Goal: Communication & Community: Ask a question

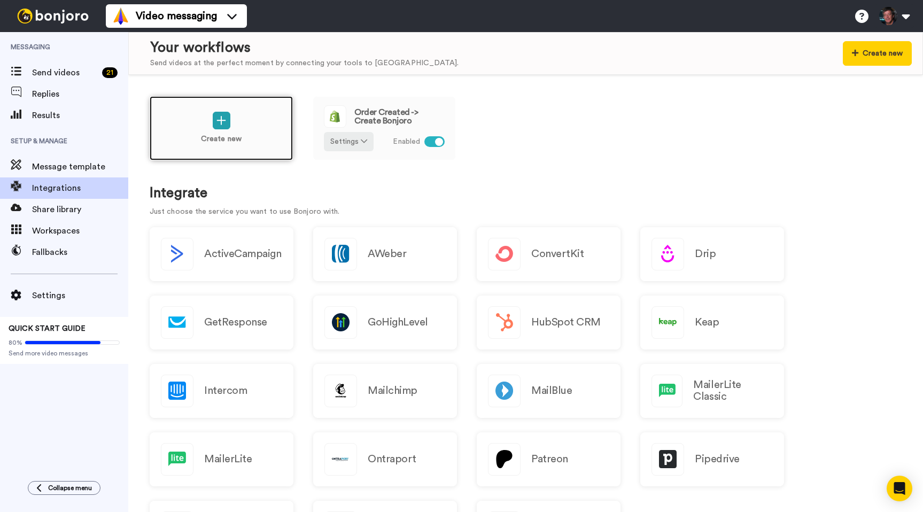
click at [226, 134] on div "Create new" at bounding box center [221, 128] width 143 height 64
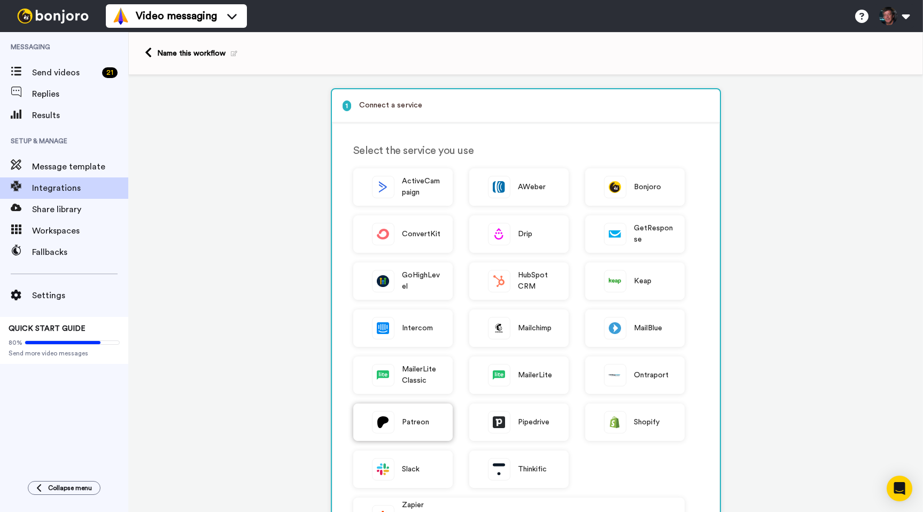
click at [409, 424] on span "Patreon" at bounding box center [416, 422] width 28 height 11
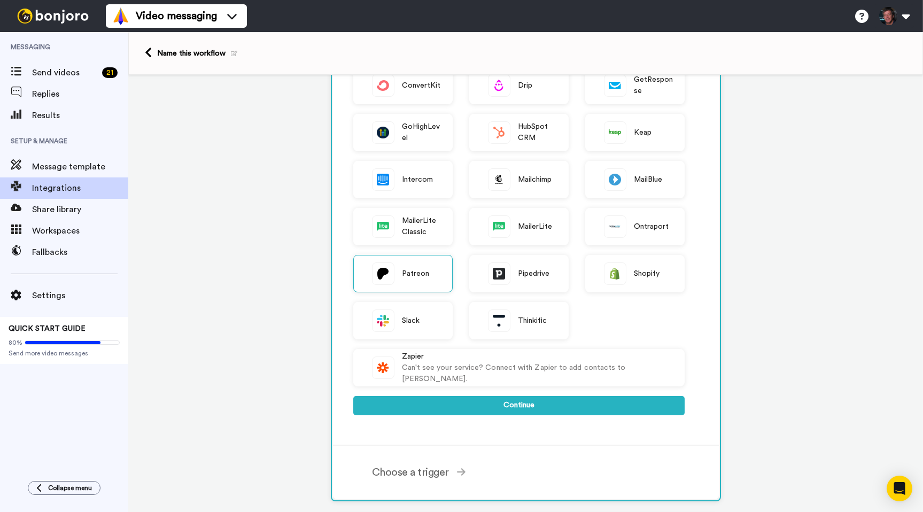
scroll to position [157, 0]
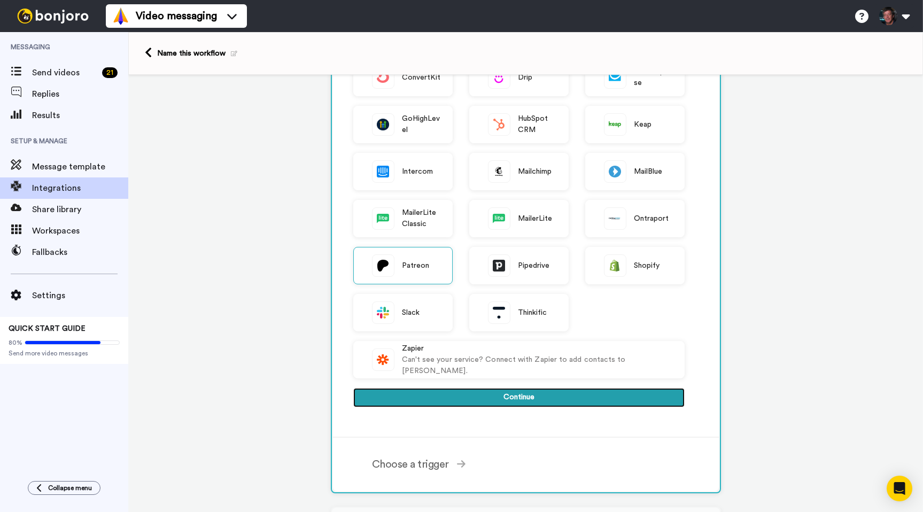
click at [472, 397] on button "Continue" at bounding box center [518, 397] width 331 height 19
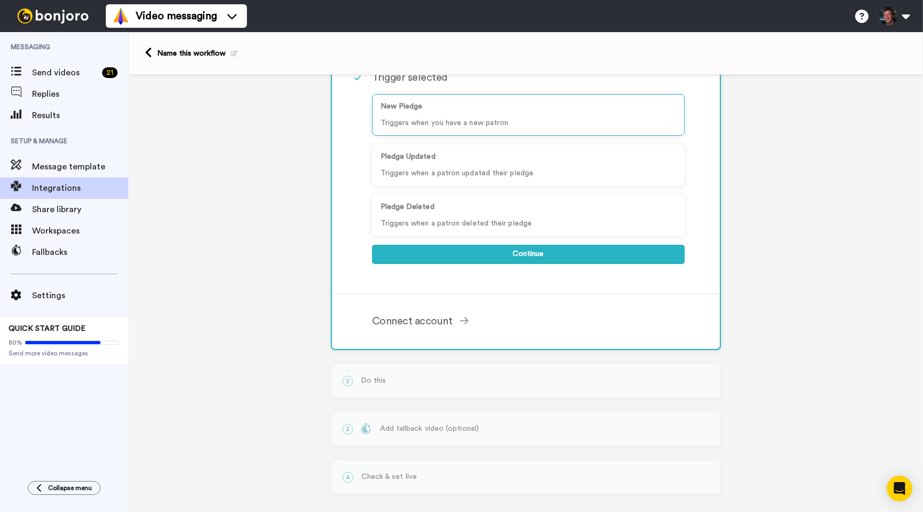
scroll to position [114, 0]
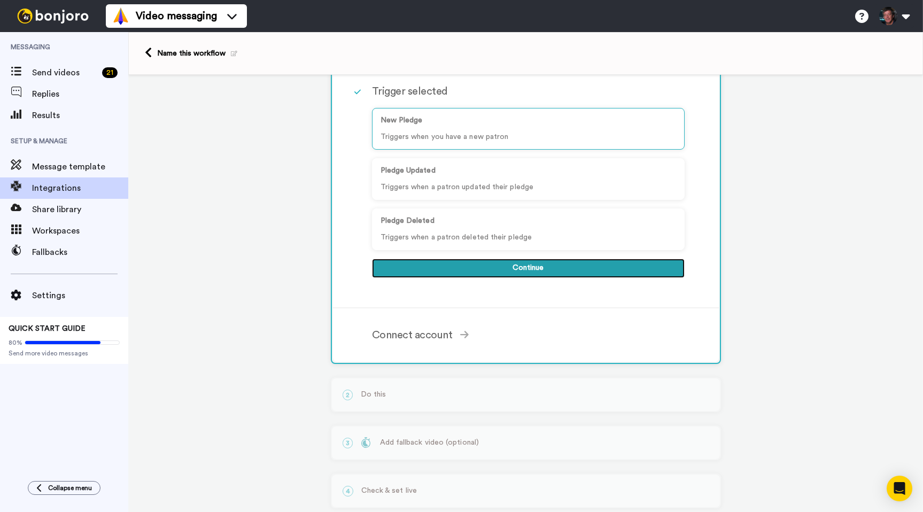
click at [533, 267] on button "Continue" at bounding box center [528, 268] width 313 height 19
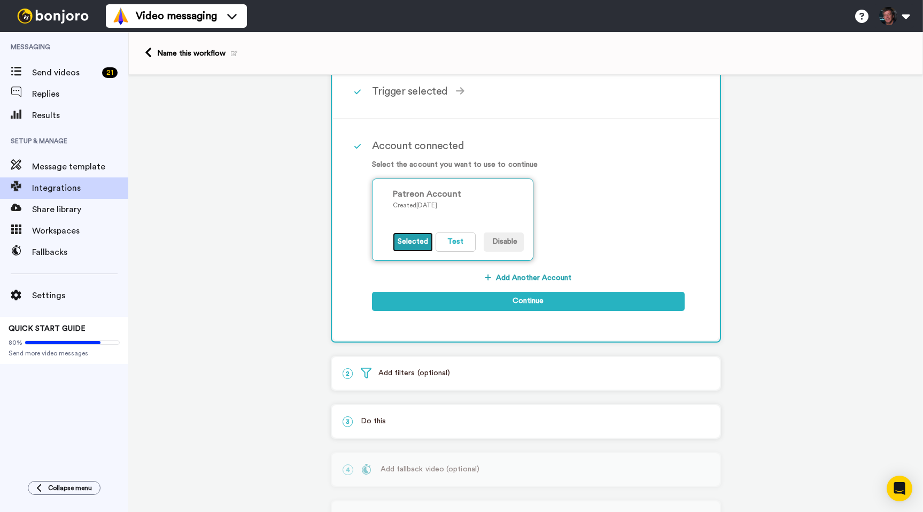
click at [417, 242] on button "Selected" at bounding box center [413, 242] width 40 height 19
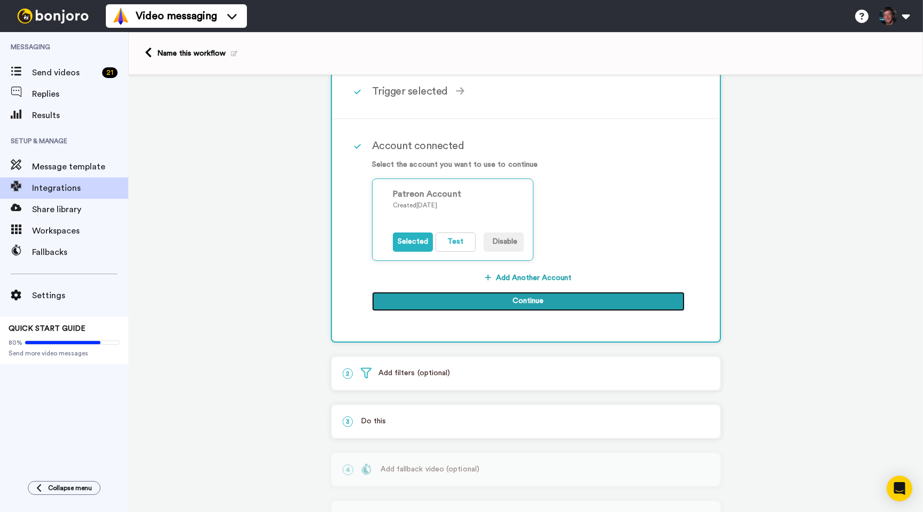
click at [496, 299] on button "Continue" at bounding box center [528, 301] width 313 height 19
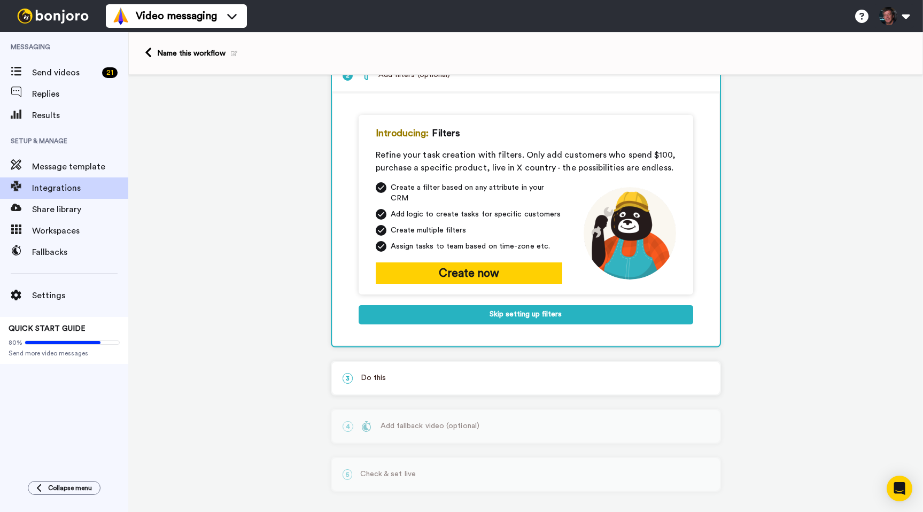
scroll to position [50, 0]
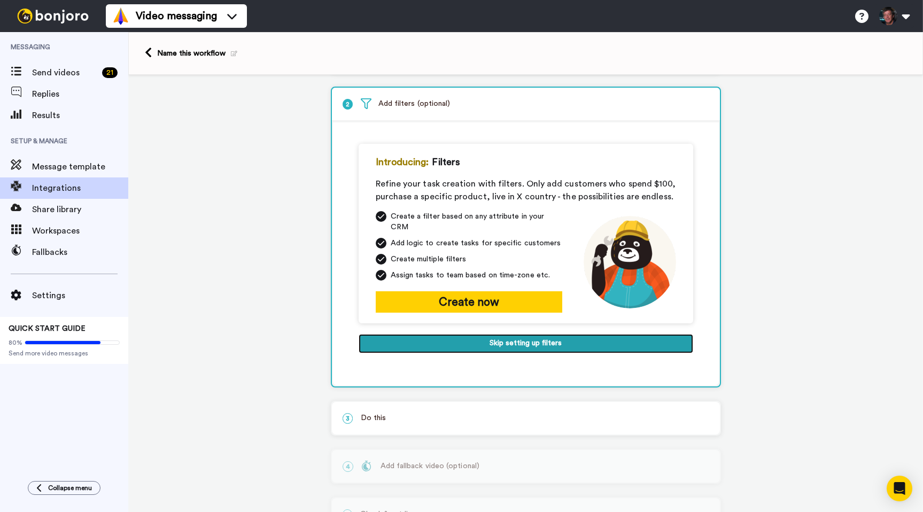
click at [537, 334] on button "Skip setting up filters" at bounding box center [526, 343] width 335 height 19
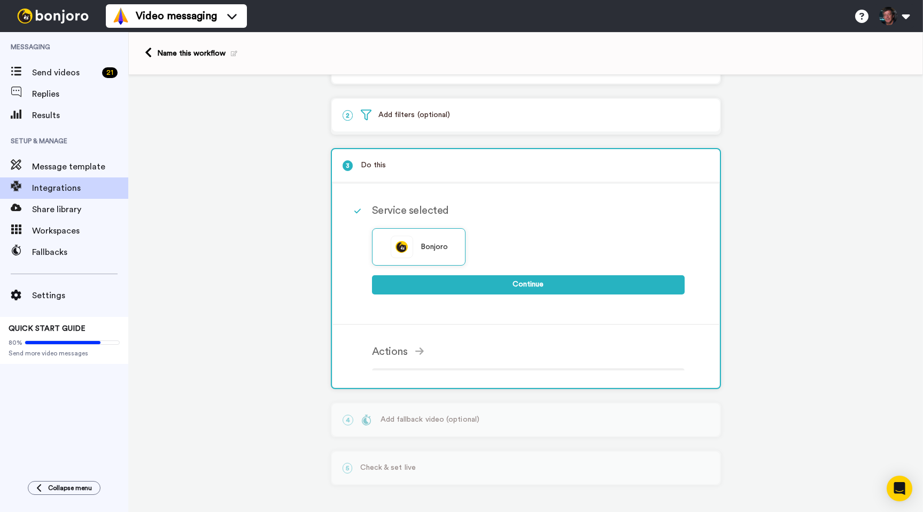
scroll to position [29, 0]
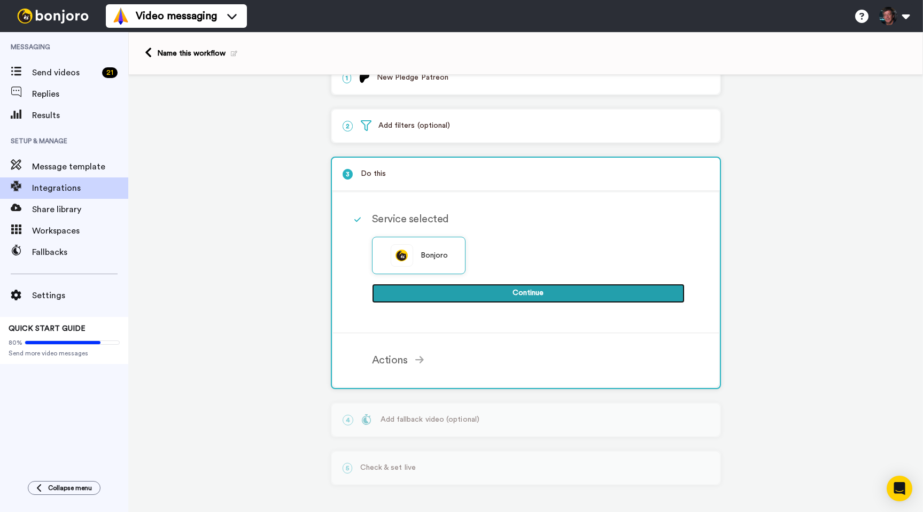
click at [525, 292] on button "Continue" at bounding box center [528, 293] width 313 height 19
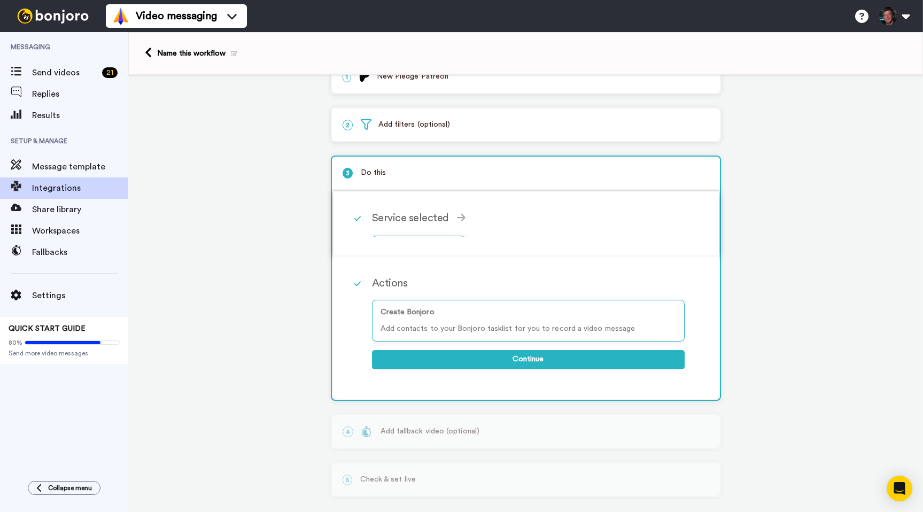
scroll to position [21, 0]
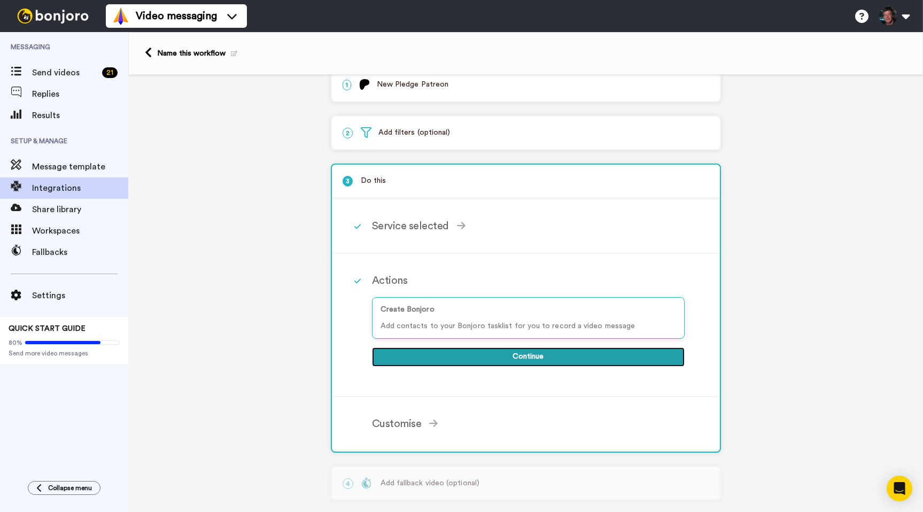
click at [522, 356] on button "Continue" at bounding box center [528, 356] width 313 height 19
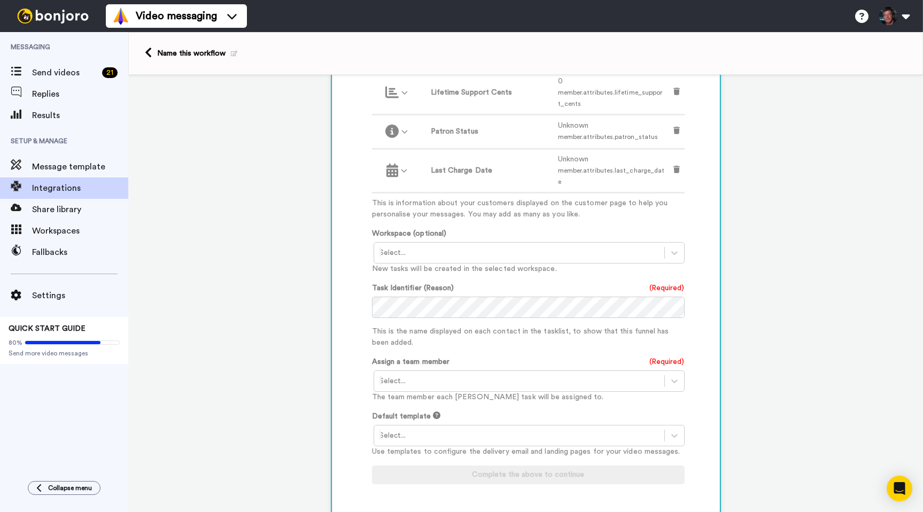
scroll to position [513, 0]
click at [397, 374] on div at bounding box center [519, 379] width 280 height 13
click at [397, 392] on div "Kyle Justice <kyle@awesomesciencemedia.com>" at bounding box center [530, 402] width 313 height 20
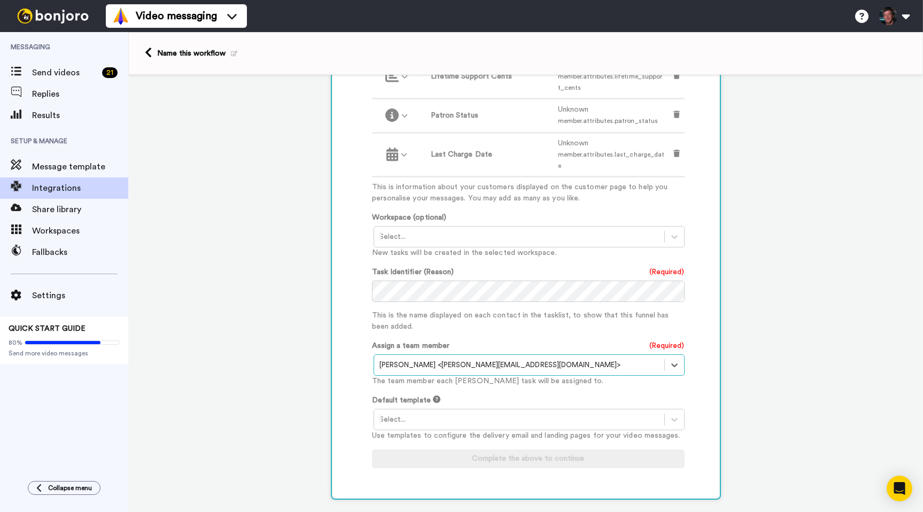
scroll to position [544, 0]
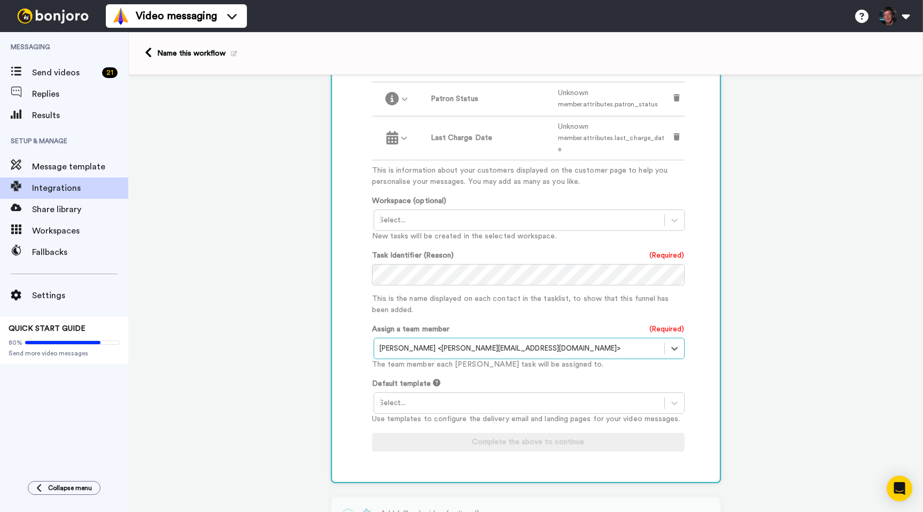
click at [400, 397] on div at bounding box center [519, 403] width 280 height 13
click at [406, 438] on div "ASM Patreon Page" at bounding box center [530, 446] width 313 height 20
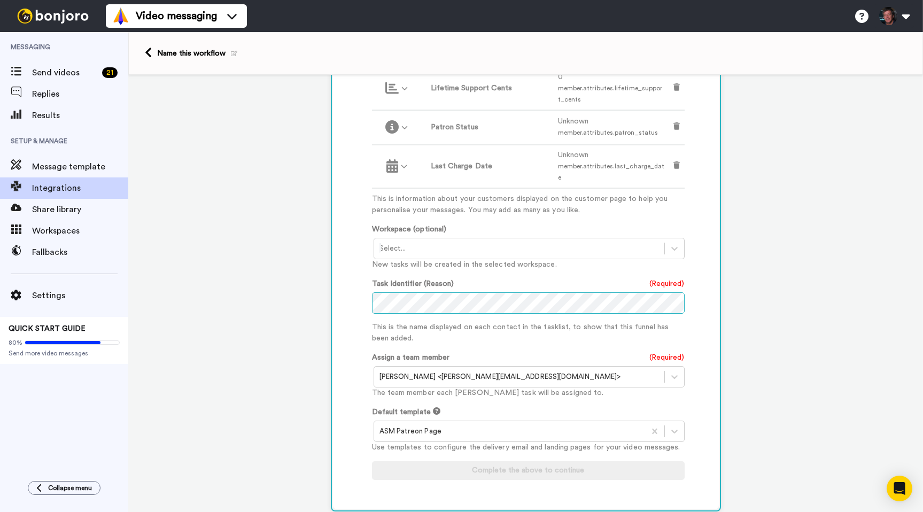
scroll to position [512, 0]
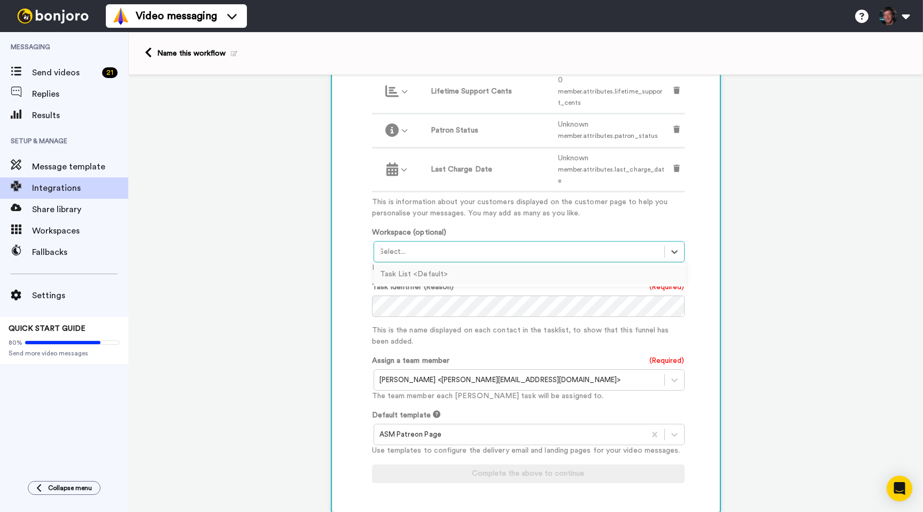
click at [408, 245] on div at bounding box center [519, 251] width 280 height 13
click at [345, 255] on div "Customise Add fields Add another Custom Field... What are custom fields? Refres…" at bounding box center [526, 164] width 386 height 695
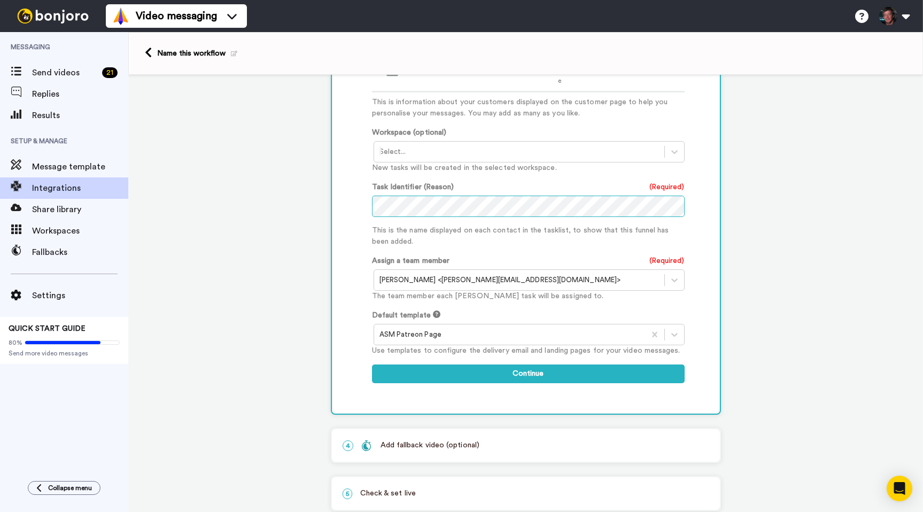
scroll to position [630, 0]
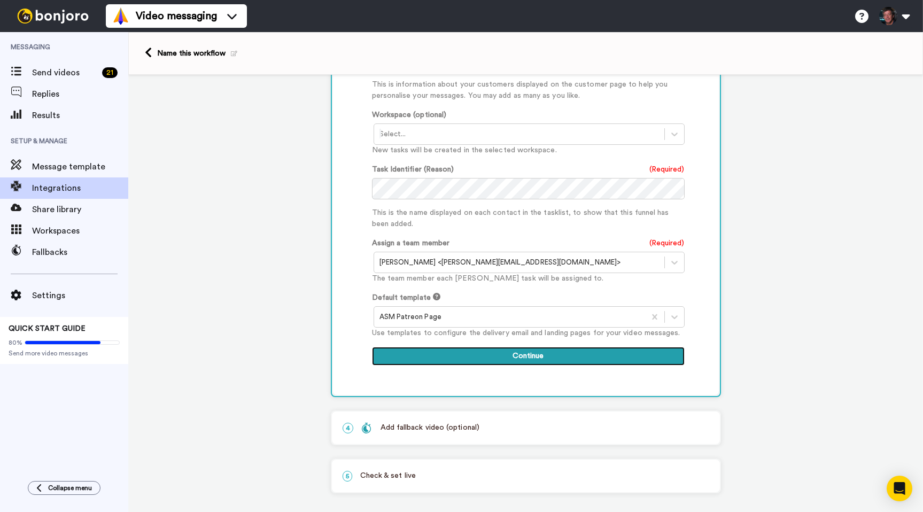
click at [540, 348] on button "Continue" at bounding box center [528, 356] width 313 height 19
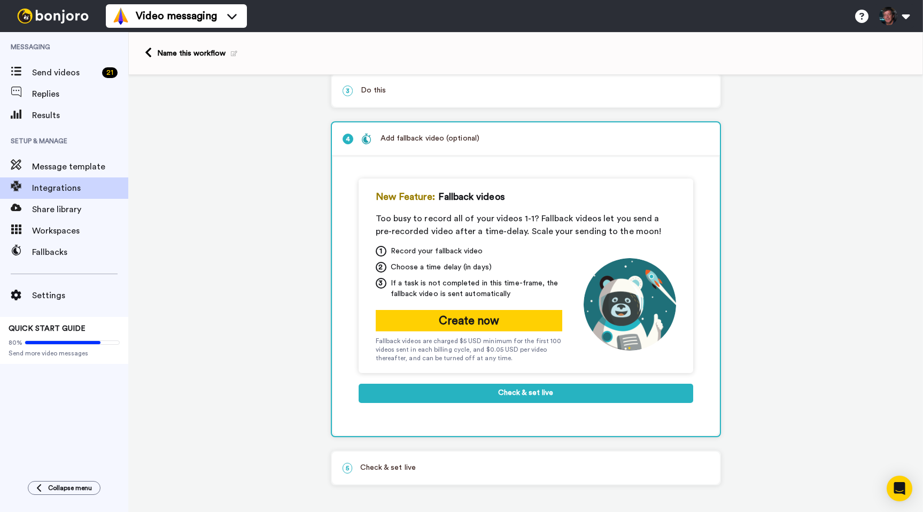
scroll to position [112, 0]
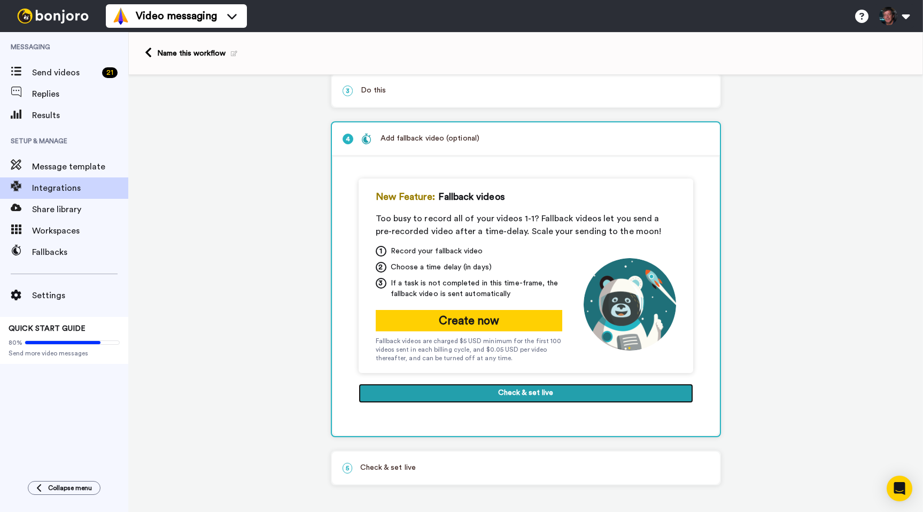
click at [527, 393] on button "Check & set live" at bounding box center [526, 393] width 335 height 19
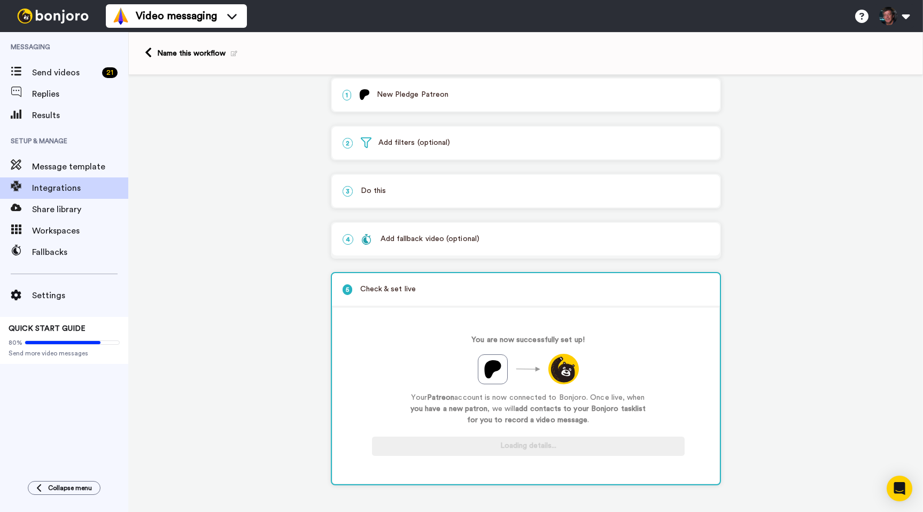
scroll to position [11, 0]
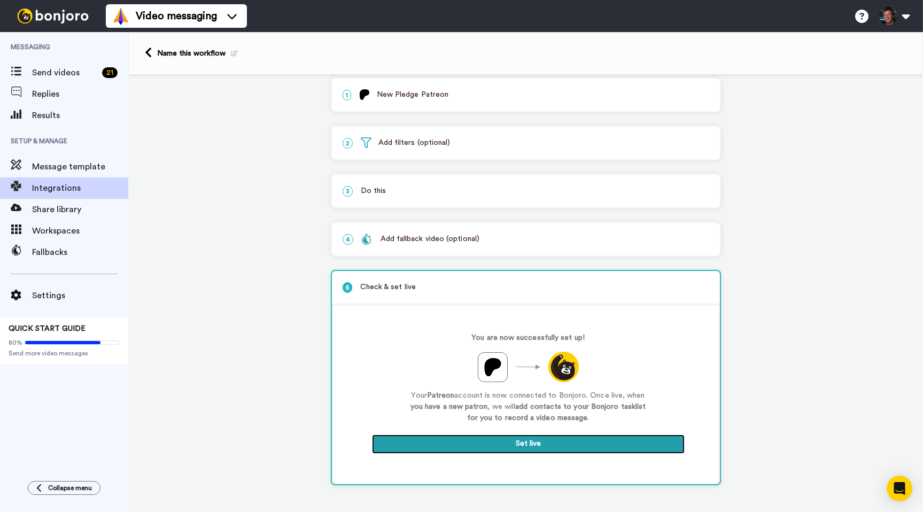
click at [489, 443] on button "Set live" at bounding box center [528, 444] width 313 height 19
click at [533, 444] on button "Set live" at bounding box center [528, 444] width 313 height 19
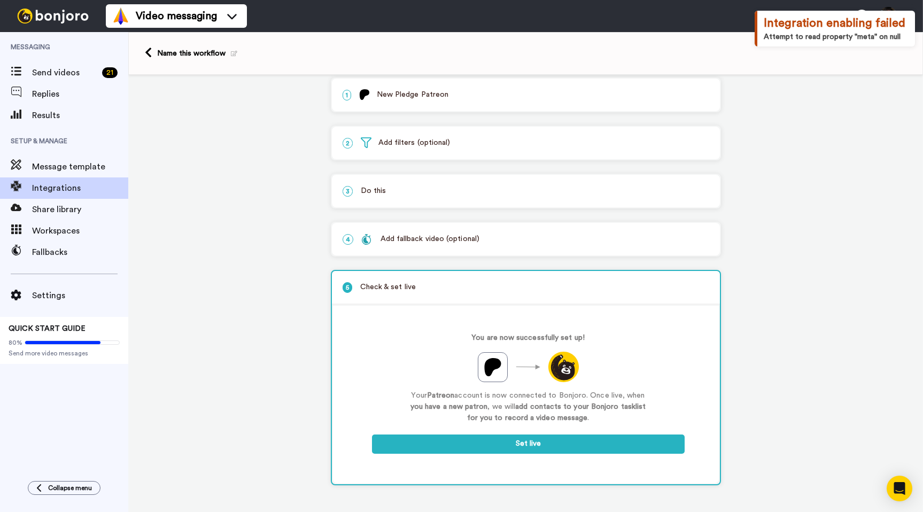
click at [762, 253] on div "1 New Pledge Patreon Service selected ActiveCampaign AWeber Bonjoro ConvertKit …" at bounding box center [525, 288] width 795 height 448
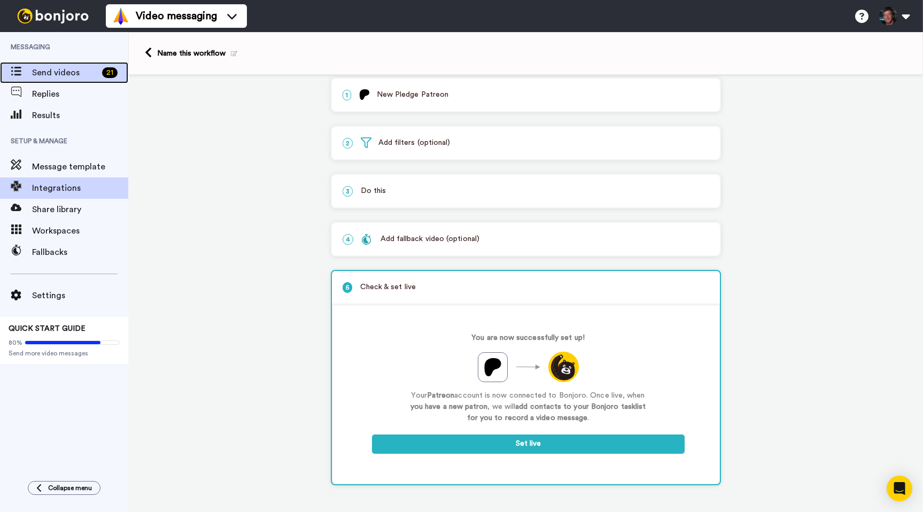
click at [86, 71] on span "Send videos" at bounding box center [65, 72] width 66 height 13
click at [48, 71] on span "Send videos" at bounding box center [65, 72] width 66 height 13
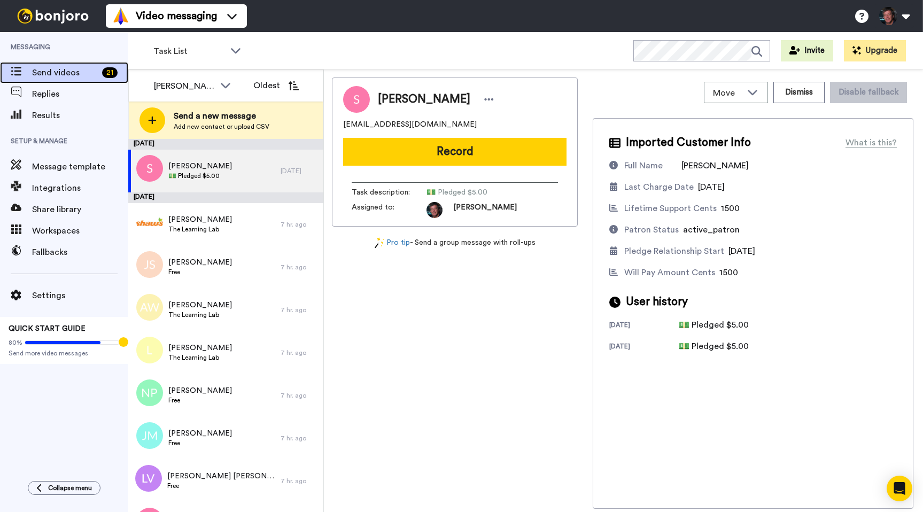
click at [50, 70] on span "Send videos" at bounding box center [65, 72] width 66 height 13
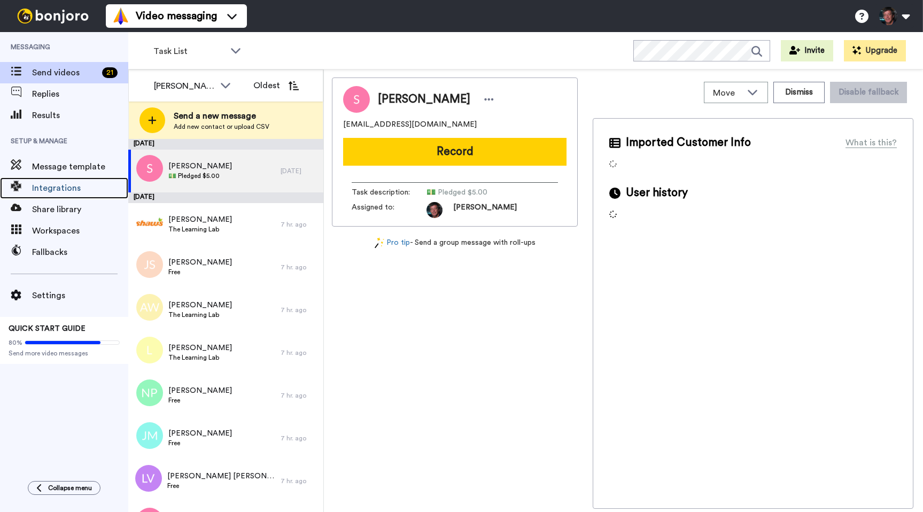
click at [40, 189] on span "Integrations" at bounding box center [80, 188] width 96 height 13
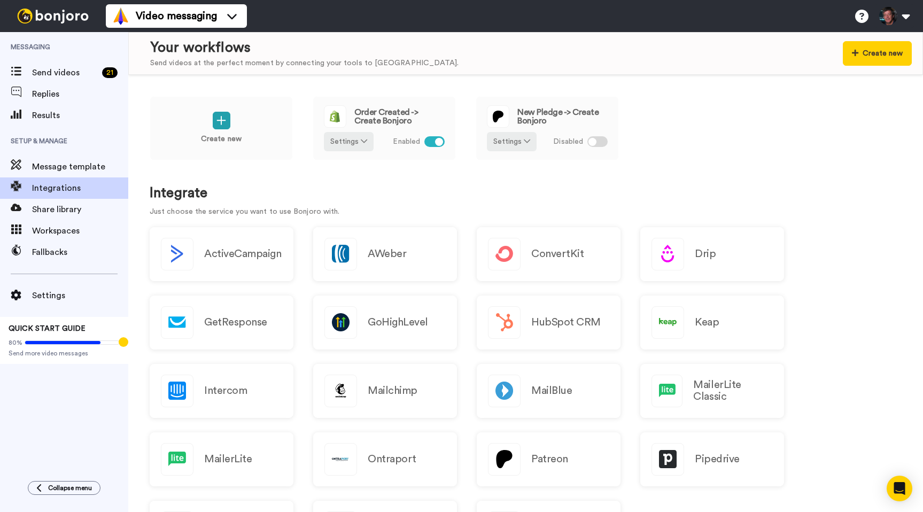
click at [676, 130] on div "Create new Order Created -> Create Bonjoro Settings Enabled New Pledge -> Creat…" at bounding box center [526, 135] width 752 height 79
click at [663, 131] on div "Create new Order Created -> Create Bonjoro Settings Enabled New Pledge -> Creat…" at bounding box center [526, 135] width 752 height 79
click at [903, 482] on div "Open Intercom Messenger" at bounding box center [900, 489] width 28 height 28
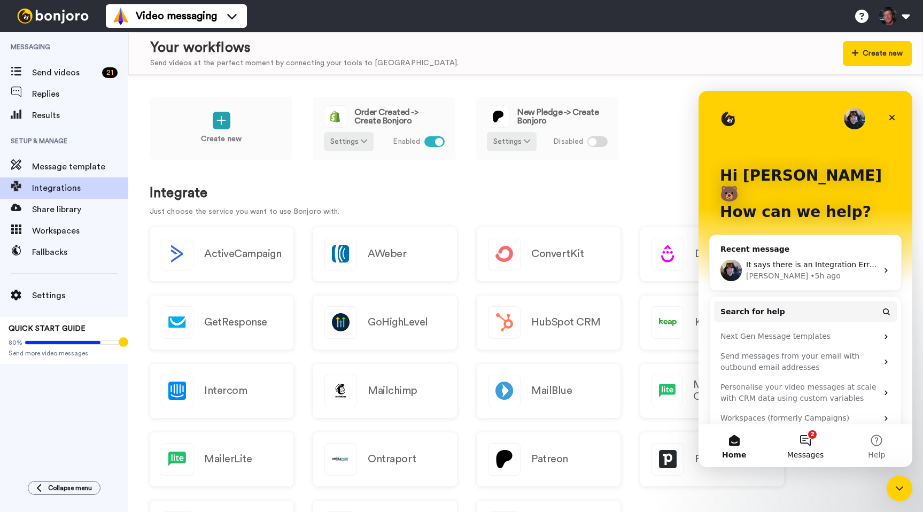
click at [801, 437] on button "2 Messages" at bounding box center [805, 445] width 71 height 43
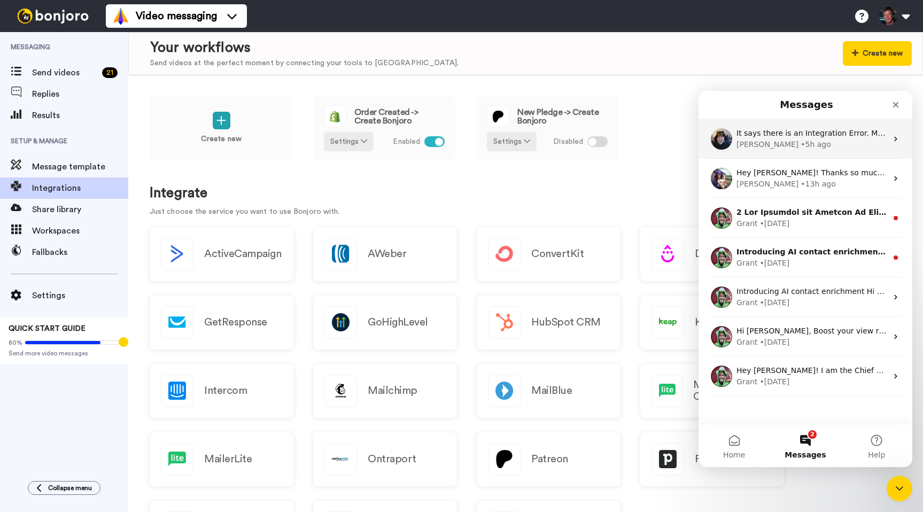
click at [779, 133] on span "It says there is an Integration Error. Maybe I need to just take it off and put…" at bounding box center [898, 133] width 322 height 9
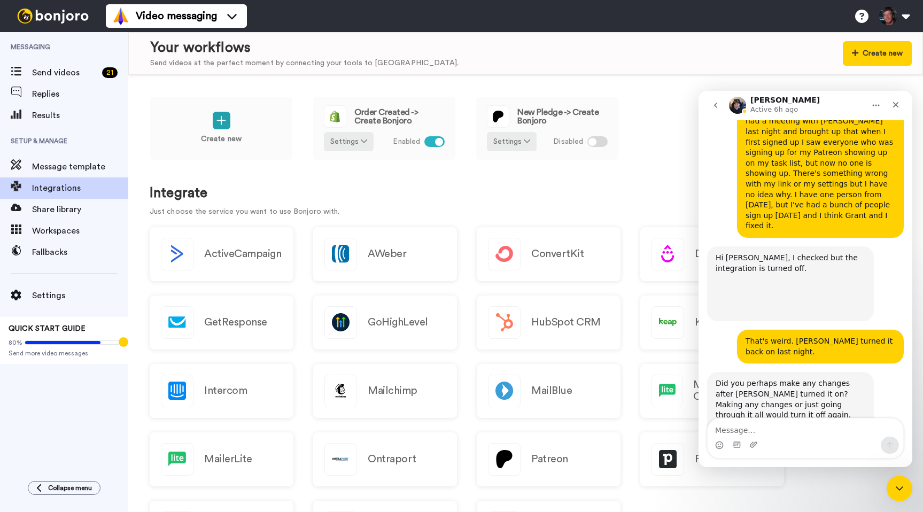
scroll to position [1622, 0]
click at [778, 444] on div "Intercom messenger" at bounding box center [806, 445] width 196 height 17
click at [760, 431] on textarea "Message…" at bounding box center [806, 428] width 196 height 18
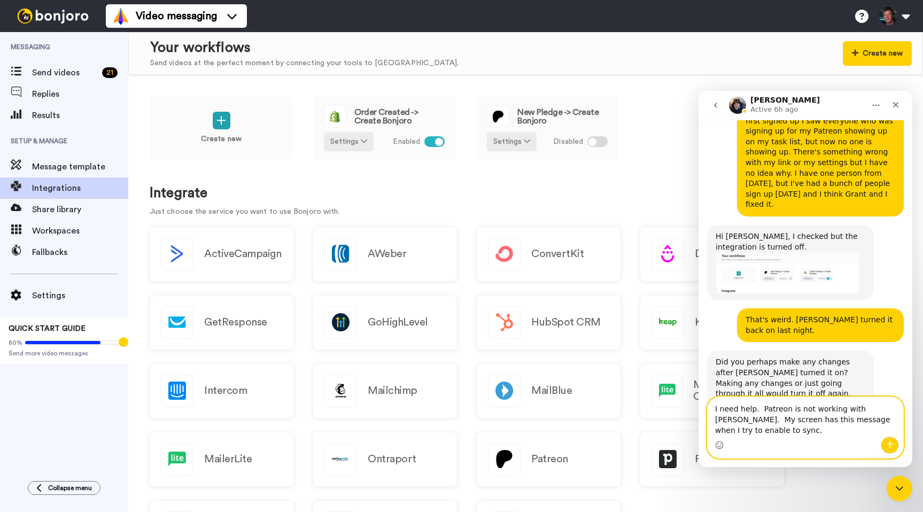
scroll to position [1644, 0]
type textarea "I need help. Patreon is not working with [PERSON_NAME]. My screen has this mess…"
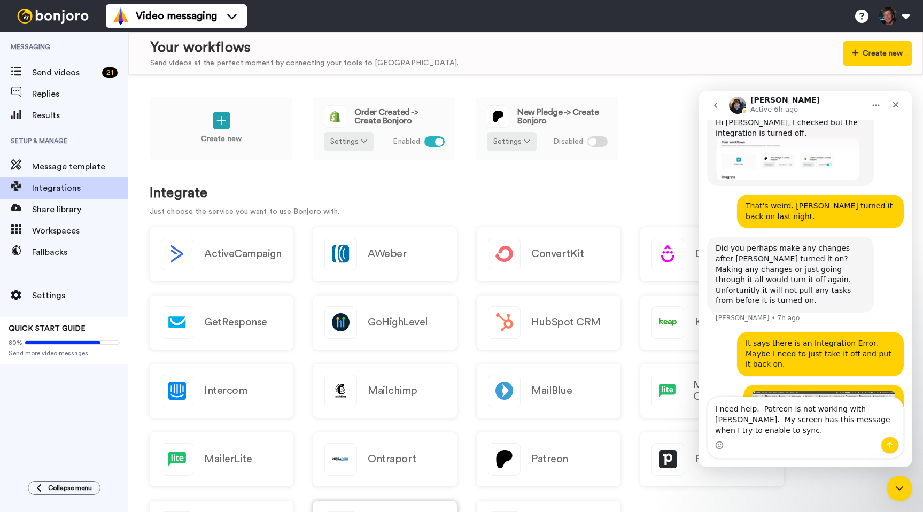
scroll to position [1757, 0]
click at [891, 446] on icon "Send a message…" at bounding box center [890, 445] width 9 height 9
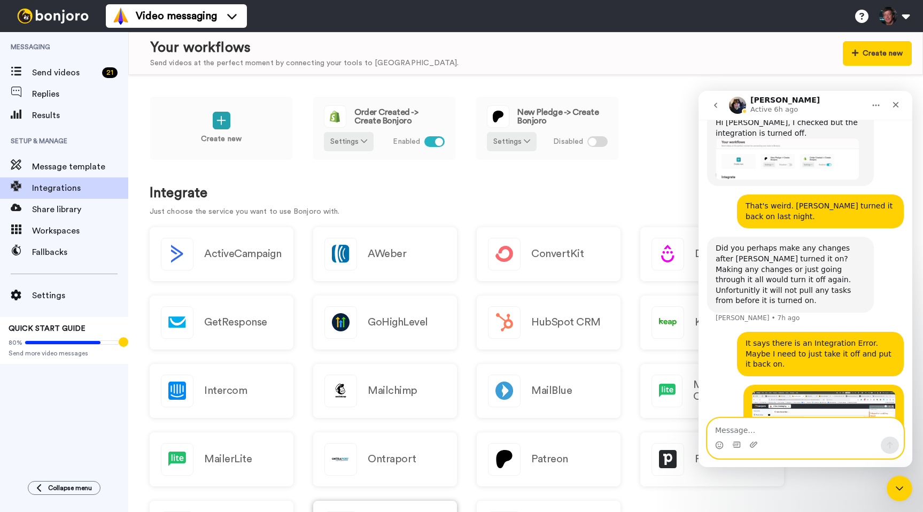
scroll to position [1781, 0]
